Goal: Transaction & Acquisition: Purchase product/service

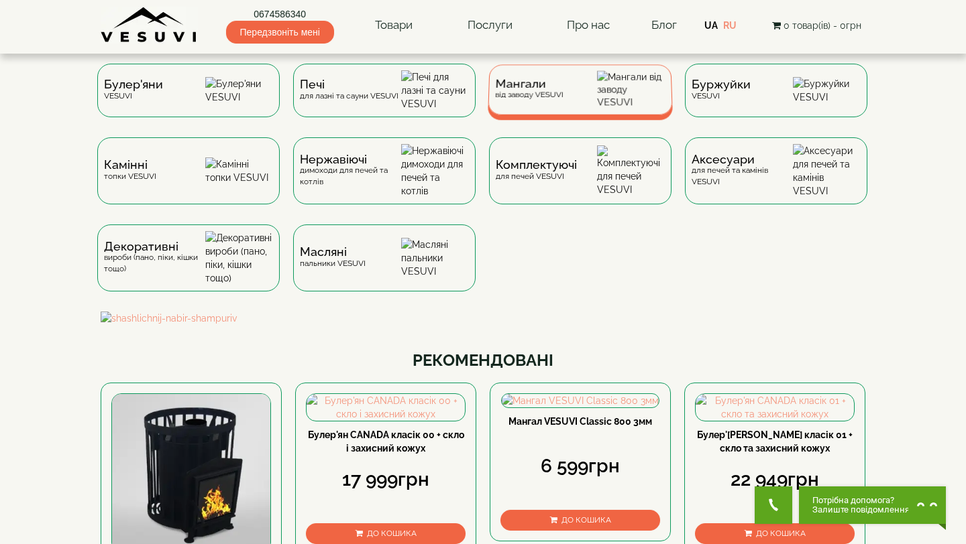
click at [575, 92] on div "Мангали від заводу VESUVI" at bounding box center [579, 89] width 185 height 50
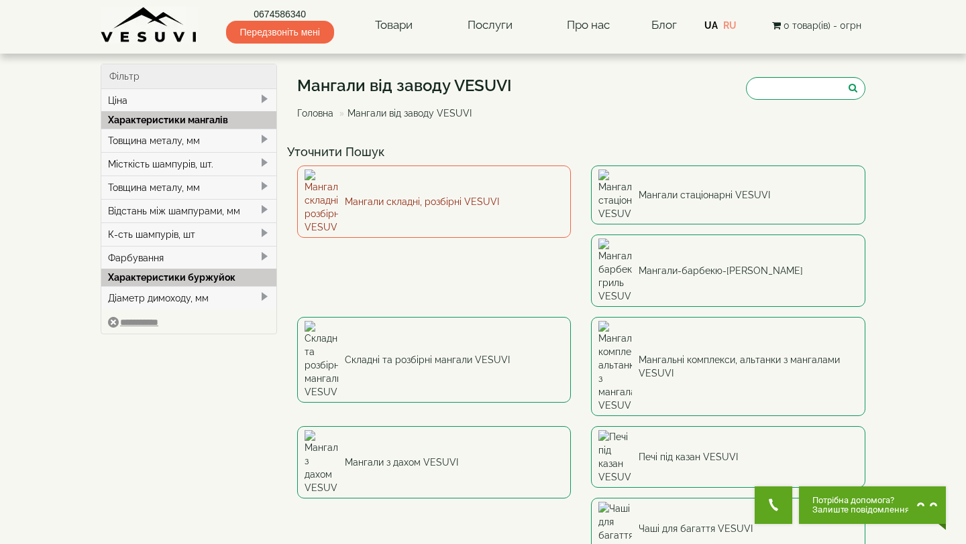
click at [429, 200] on link "Мангали складні, розбірні VESUVI" at bounding box center [434, 202] width 274 height 72
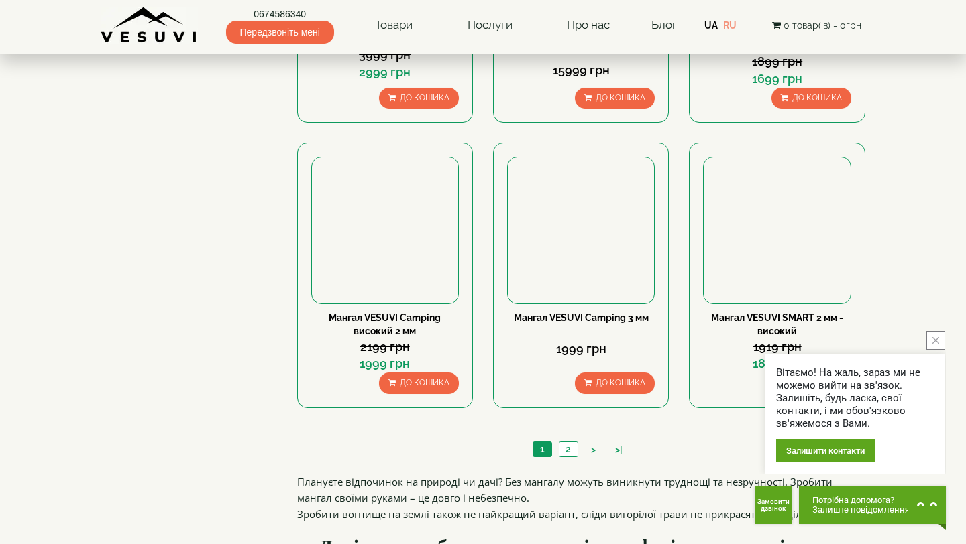
scroll to position [1183, 0]
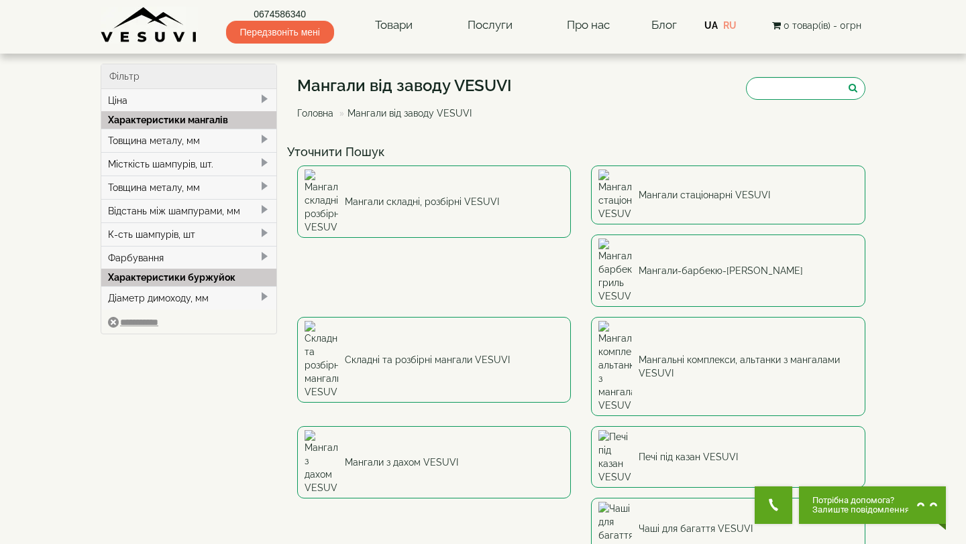
click at [150, 103] on div "Ціна" at bounding box center [188, 100] width 175 height 23
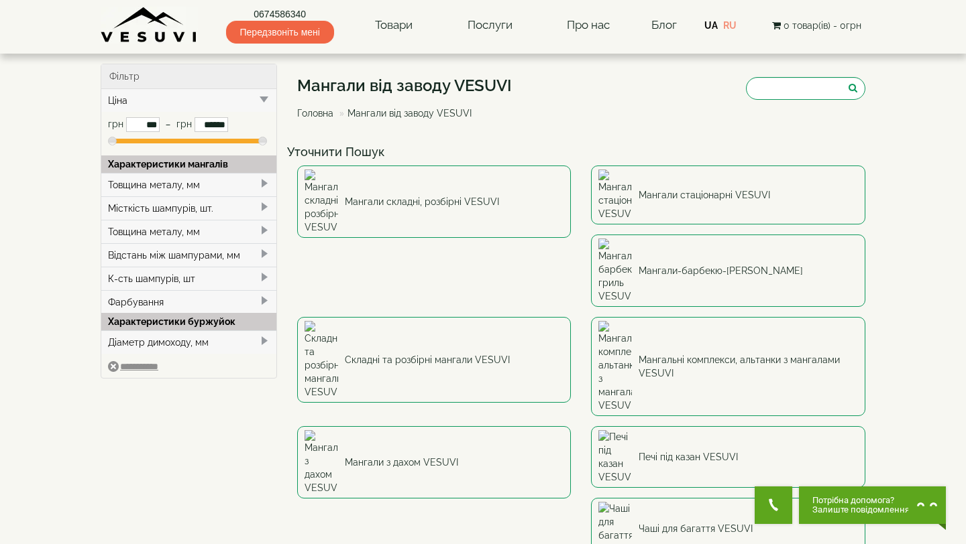
click at [847, 115] on div "Мангали від заводу VESUVI Головна Мангали від заводу VESUVI" at bounding box center [581, 101] width 569 height 75
click at [821, 81] on input "search" at bounding box center [805, 88] width 119 height 23
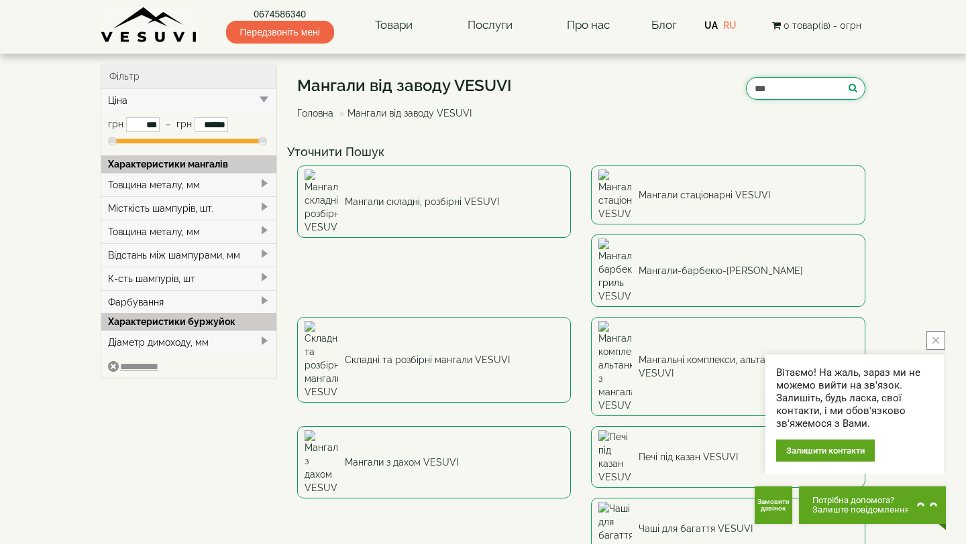
type input "***"
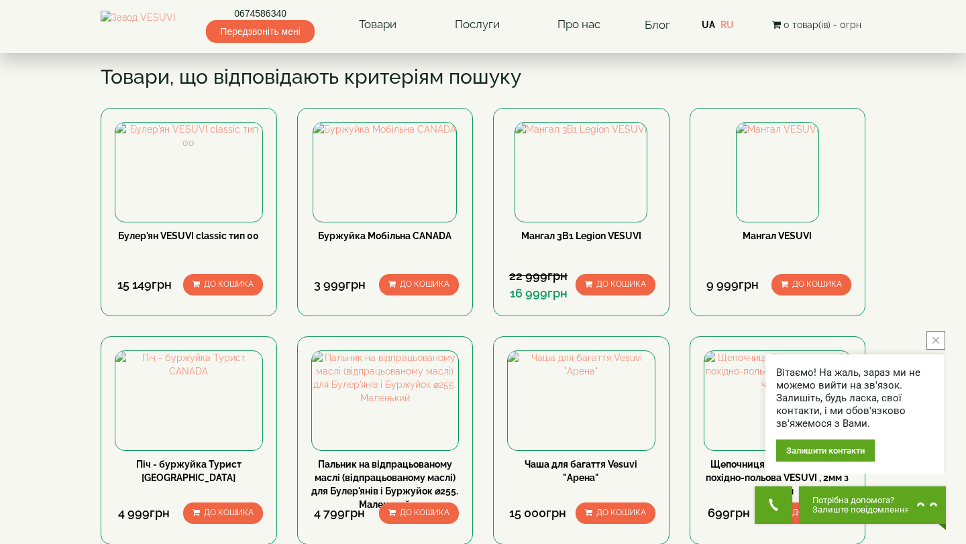
scroll to position [173, 0]
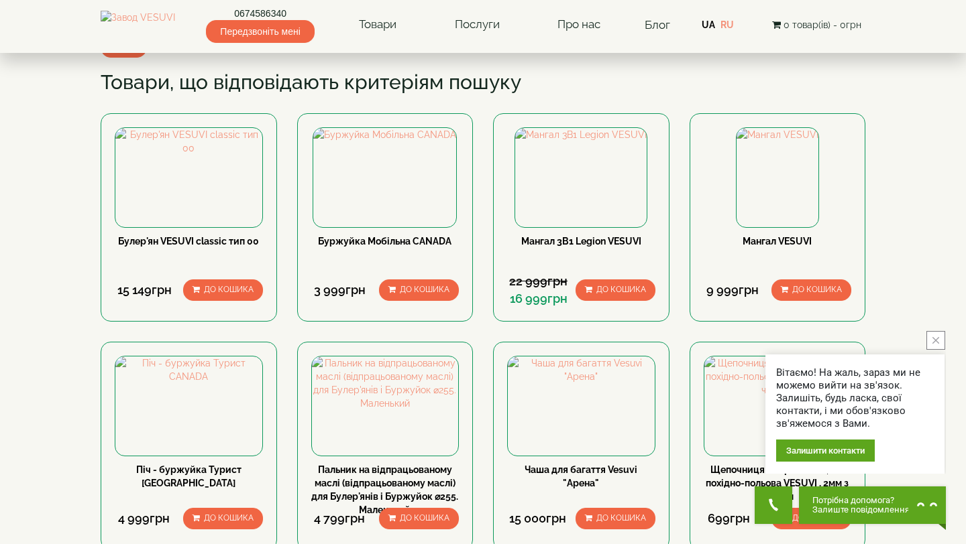
click at [570, 273] on div "Мангал 3В1 Legion VESUVI" at bounding box center [581, 254] width 148 height 38
click at [571, 141] on img at bounding box center [580, 134] width 131 height 13
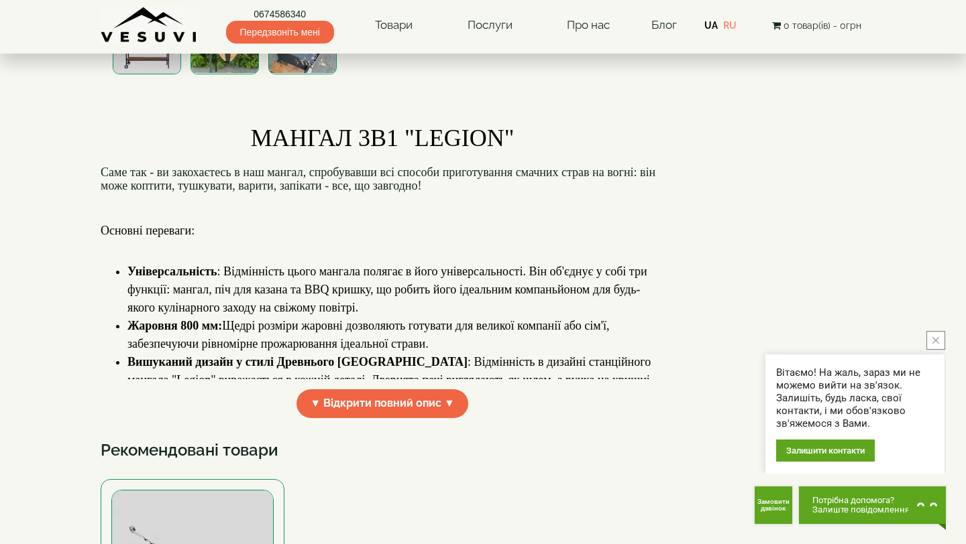
scroll to position [355, 0]
click at [410, 417] on span "▼ Відкрити повний опис ▼" at bounding box center [382, 403] width 172 height 29
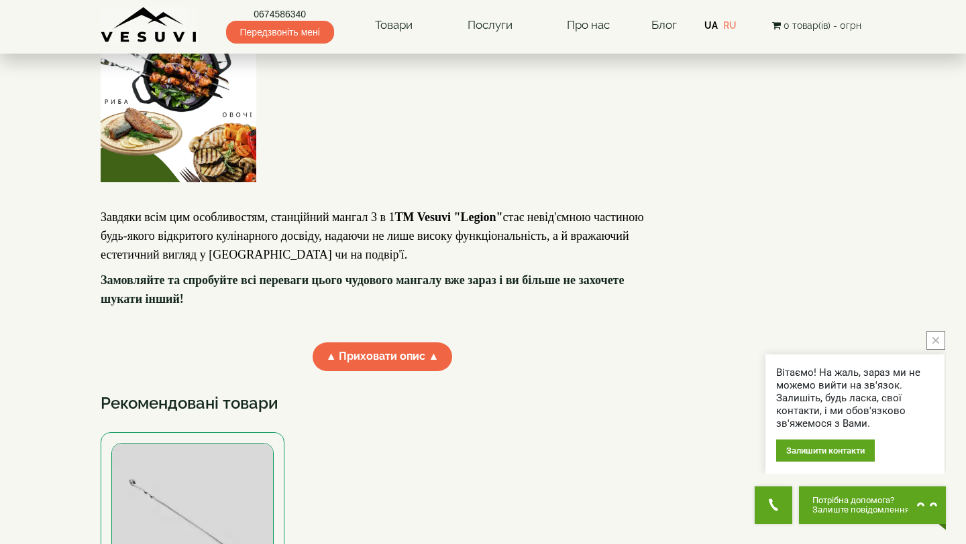
scroll to position [1080, 0]
